Goal: Navigation & Orientation: Find specific page/section

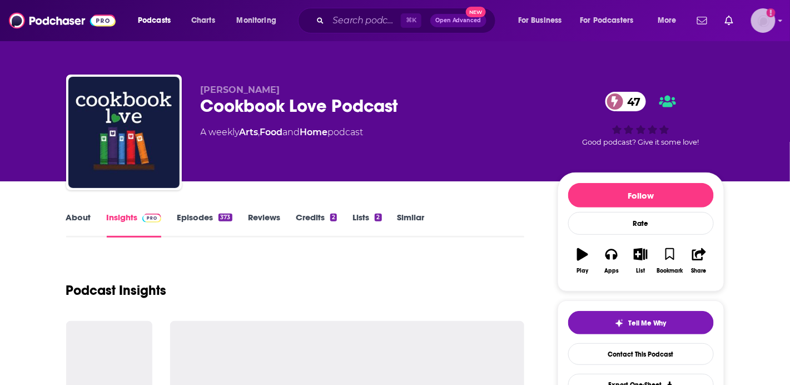
click at [779, 24] on div "Show profile menu" at bounding box center [780, 21] width 4 height 13
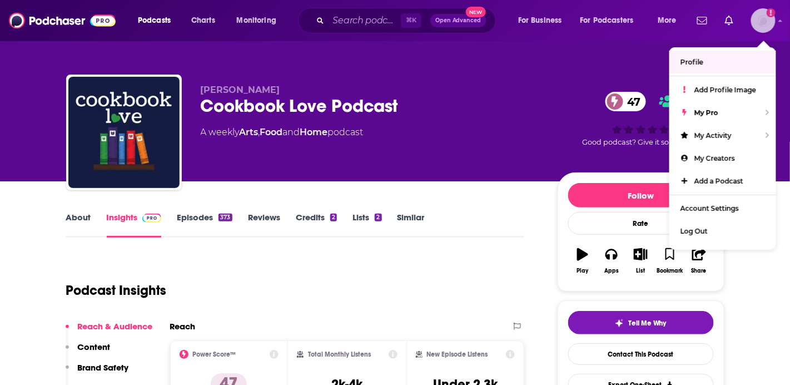
click at [693, 64] on span "Profile" at bounding box center [691, 62] width 23 height 8
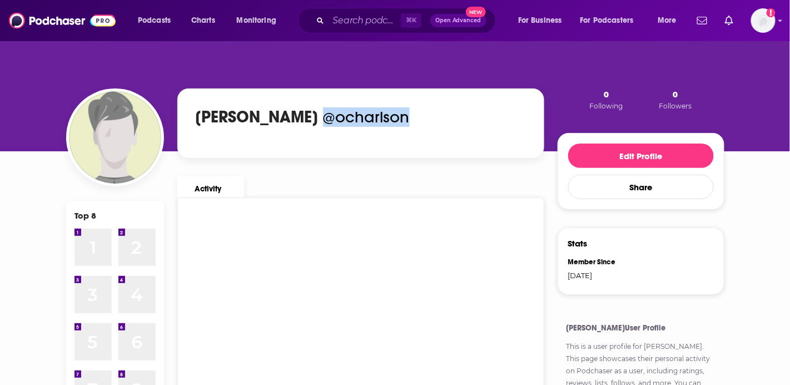
drag, startPoint x: 411, startPoint y: 114, endPoint x: 319, endPoint y: 117, distance: 92.9
click at [319, 117] on div "[PERSON_NAME] @[PERSON_NAME]" at bounding box center [360, 117] width 335 height 24
copy div "@ocharlson"
